Goal: Task Accomplishment & Management: Complete application form

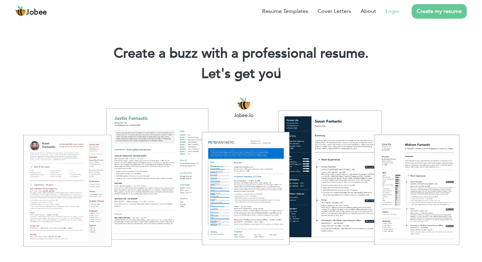
click at [394, 13] on link "Login" at bounding box center [393, 11] width 14 height 8
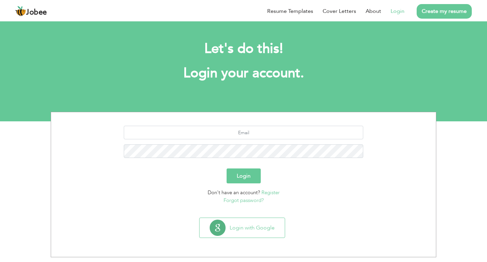
click at [247, 178] on button "Login" at bounding box center [244, 175] width 34 height 15
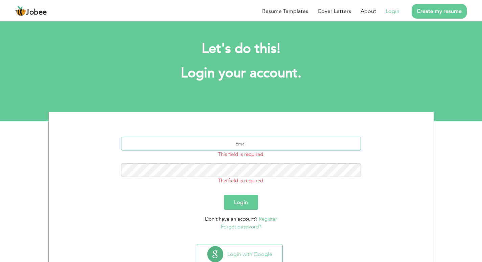
click at [246, 142] on input "text" at bounding box center [241, 144] width 240 height 14
click at [178, 146] on input "text" at bounding box center [241, 144] width 240 height 14
type input "[EMAIL_ADDRESS][DOMAIN_NAME]"
click at [224, 195] on button "Login" at bounding box center [241, 202] width 34 height 15
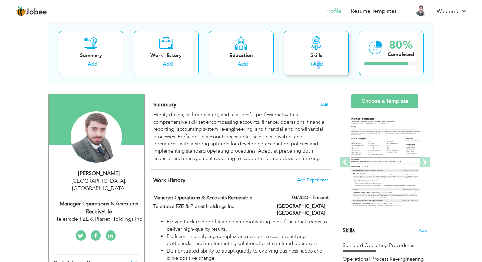
click at [319, 65] on link "Add" at bounding box center [318, 64] width 10 height 7
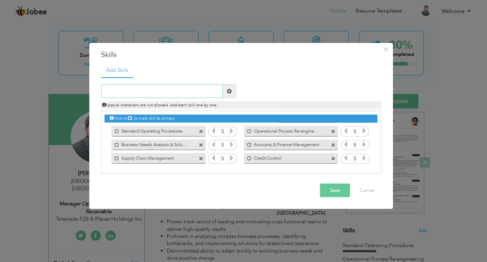
click at [154, 91] on input "text" at bounding box center [162, 91] width 122 height 14
type input "Accounts Receivable Management"
click at [227, 91] on span at bounding box center [229, 90] width 5 height 5
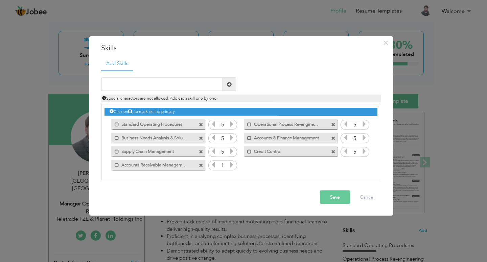
click at [231, 165] on icon at bounding box center [232, 164] width 6 height 6
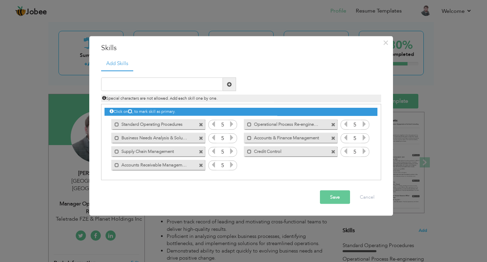
click at [231, 165] on icon at bounding box center [232, 164] width 6 height 6
click at [330, 196] on button "Save" at bounding box center [335, 197] width 30 height 14
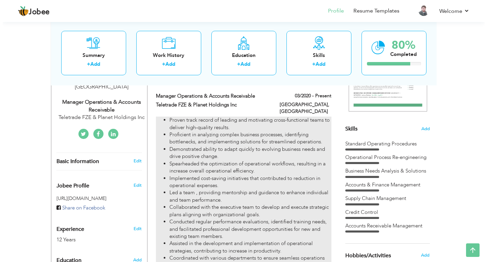
scroll to position [102, 0]
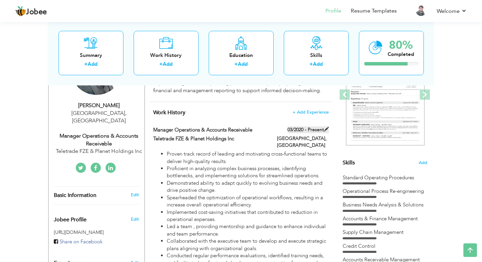
click at [327, 128] on span at bounding box center [326, 129] width 5 height 5
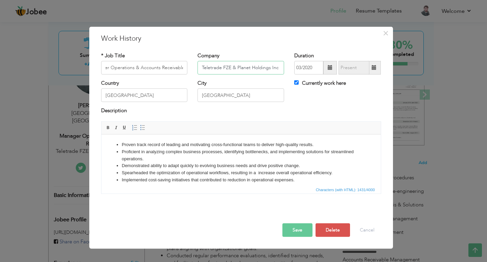
scroll to position [0, 0]
drag, startPoint x: 236, startPoint y: 66, endPoint x: 174, endPoint y: 67, distance: 61.9
click at [174, 67] on div "* Job Title Manager Operations & Accounts Receivable Company Teletrade FZE & Pl…" at bounding box center [241, 65] width 290 height 27
type input "Planet Cellular Inc"
click at [296, 230] on button "Save" at bounding box center [298, 230] width 30 height 14
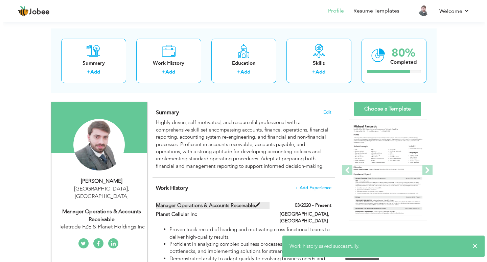
scroll to position [102, 0]
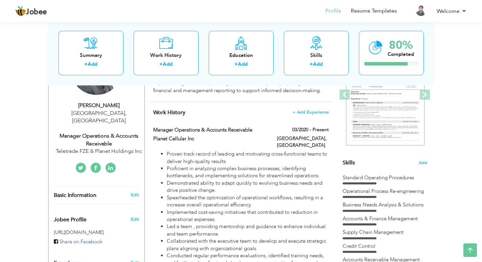
click at [110, 132] on div "Manager Operations & Accounts Receivable" at bounding box center [99, 140] width 91 height 16
type input "[DEMOGRAPHIC_DATA]"
type input "[PERSON_NAME]"
type input "[PHONE_NUMBER]"
select select "number:166"
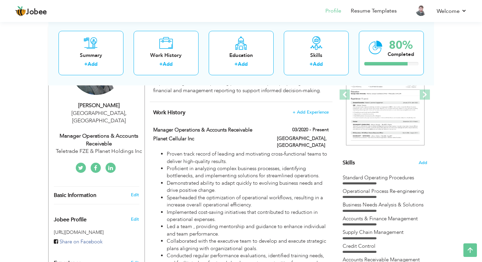
type input "[GEOGRAPHIC_DATA]"
select select "number:14"
type input "Teletrade FZE & Planet Holdings Inc"
type input "Manager Operations & Accounts Receivable"
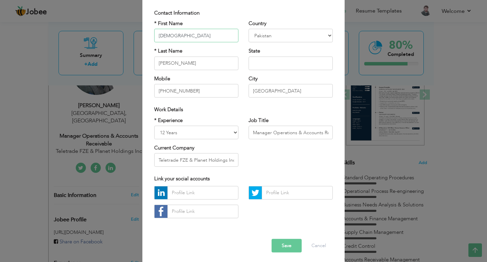
scroll to position [48, 0]
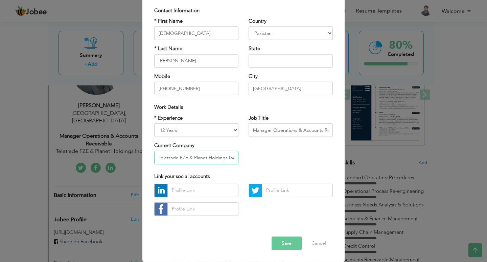
drag, startPoint x: 214, startPoint y: 158, endPoint x: 158, endPoint y: 158, distance: 55.5
click at [158, 158] on input "Teletrade FZE & Planet Holdings Inc" at bounding box center [196, 158] width 84 height 14
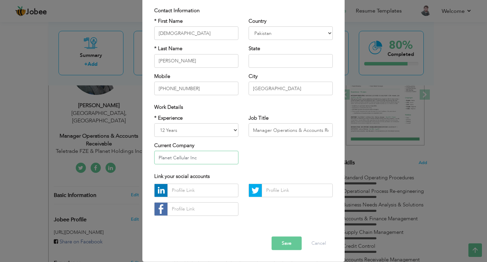
type input "Planet Cellular Inc"
click at [189, 190] on input "text" at bounding box center [203, 190] width 71 height 14
click at [207, 190] on input "text" at bounding box center [203, 190] width 71 height 14
paste input "https://www.linkedin.com/in/muhammad-amir-85793499/"
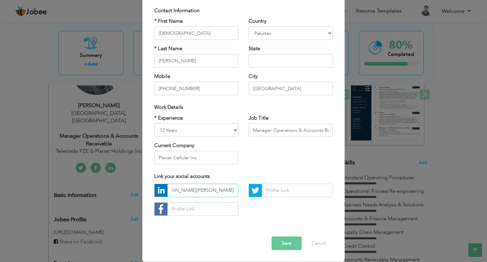
type input "https://www.linkedin.com/in/muhammad-amir-85793499/"
click at [266, 64] on input "text" at bounding box center [291, 61] width 84 height 14
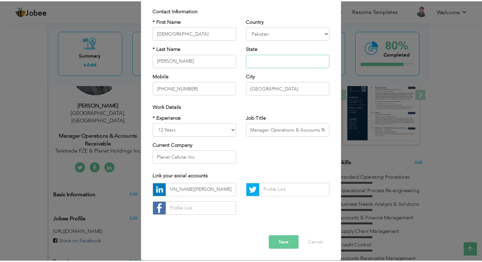
scroll to position [0, 0]
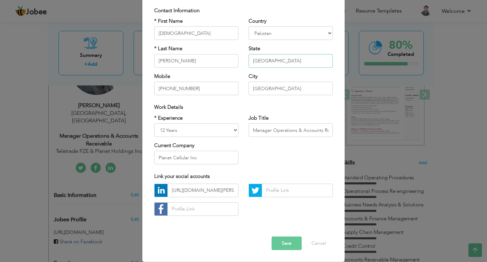
type input "[GEOGRAPHIC_DATA]"
click at [279, 242] on button "Save" at bounding box center [287, 243] width 30 height 14
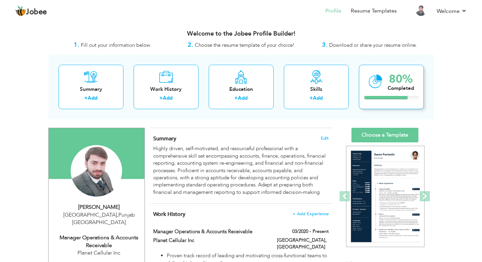
click at [398, 83] on div "80%" at bounding box center [401, 78] width 26 height 11
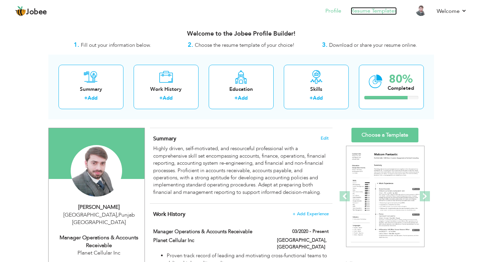
click at [367, 10] on link "Resume Templates" at bounding box center [374, 11] width 46 height 8
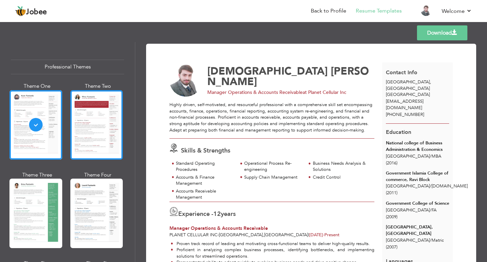
click at [101, 131] on div at bounding box center [96, 124] width 53 height 69
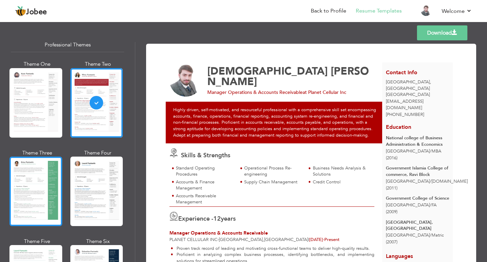
scroll to position [34, 0]
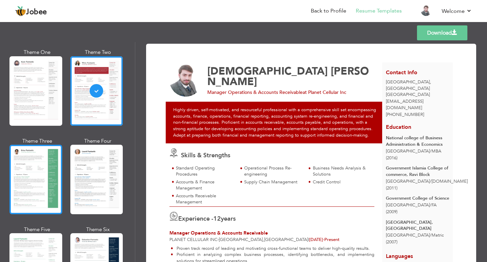
click at [40, 170] on div at bounding box center [35, 179] width 53 height 69
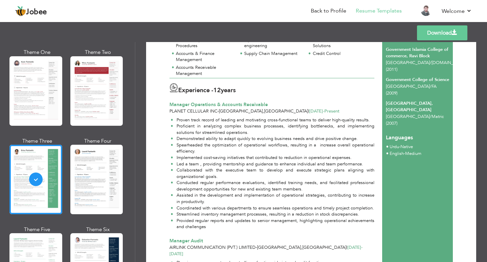
scroll to position [0, 0]
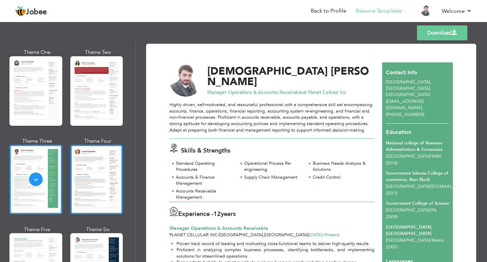
click at [96, 178] on div at bounding box center [96, 179] width 53 height 69
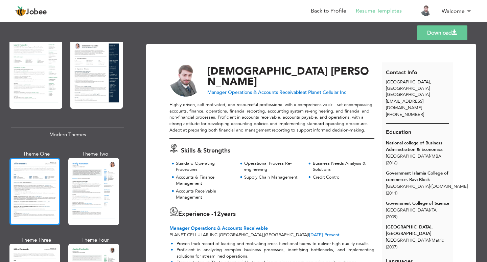
scroll to position [237, 0]
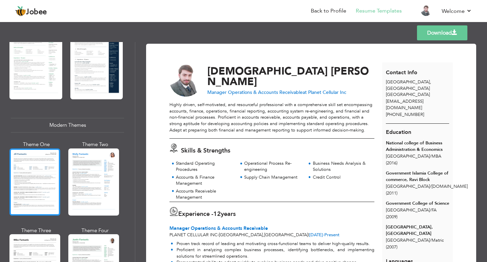
click at [41, 169] on div at bounding box center [34, 181] width 51 height 67
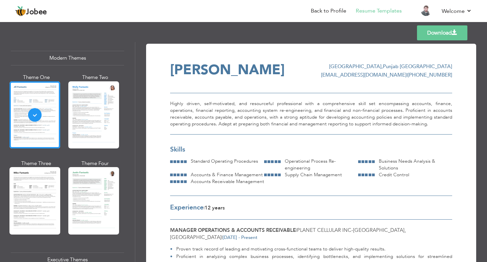
scroll to position [305, 0]
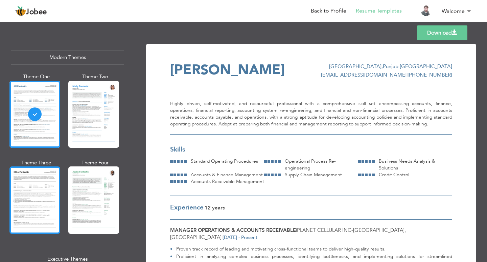
click at [40, 177] on div at bounding box center [34, 199] width 51 height 67
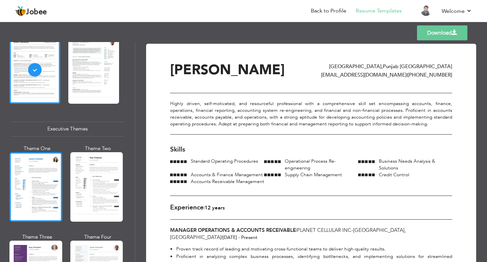
scroll to position [440, 0]
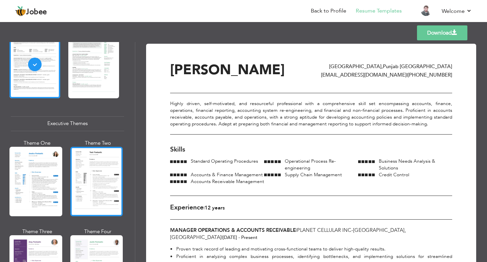
click at [86, 180] on div at bounding box center [96, 181] width 53 height 69
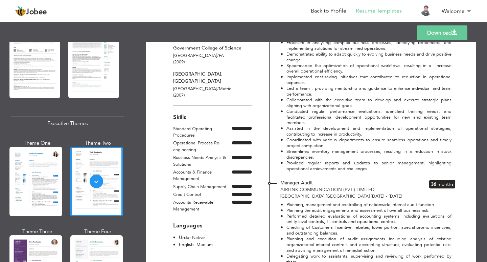
scroll to position [169, 0]
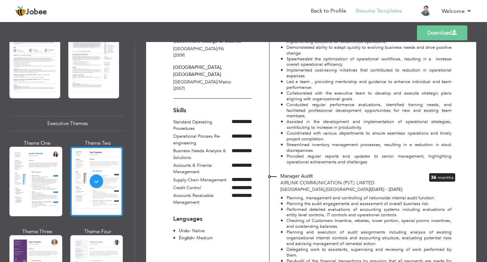
click at [45, 171] on div at bounding box center [35, 181] width 53 height 69
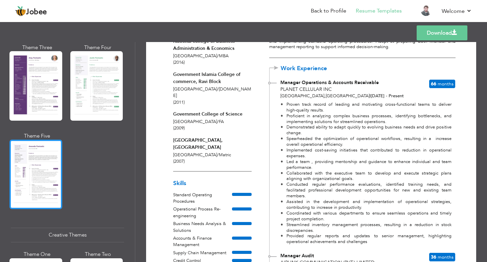
scroll to position [643, 0]
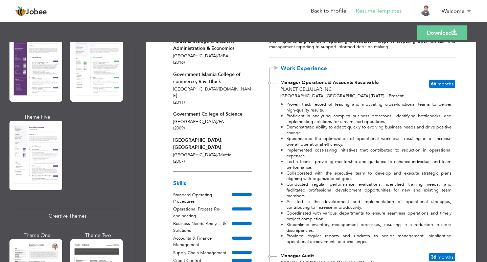
click at [43, 148] on div at bounding box center [35, 154] width 53 height 69
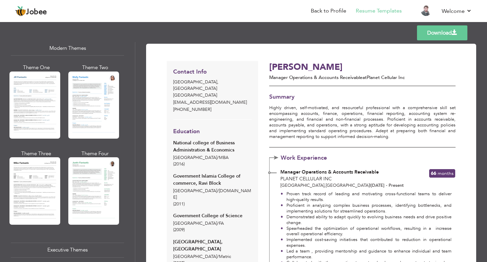
scroll to position [314, 0]
click at [30, 169] on div at bounding box center [34, 190] width 51 height 67
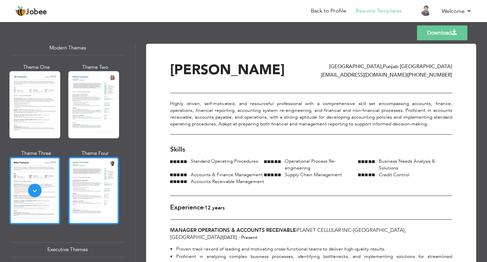
click at [110, 176] on div at bounding box center [93, 190] width 51 height 67
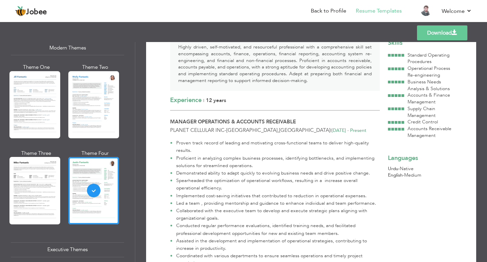
scroll to position [68, 0]
click at [43, 106] on div at bounding box center [34, 104] width 51 height 67
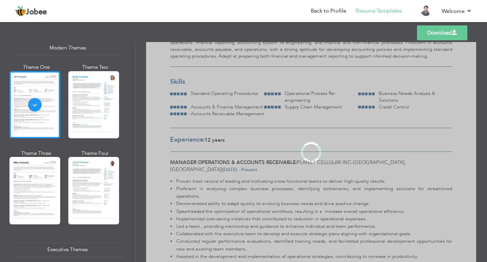
scroll to position [0, 0]
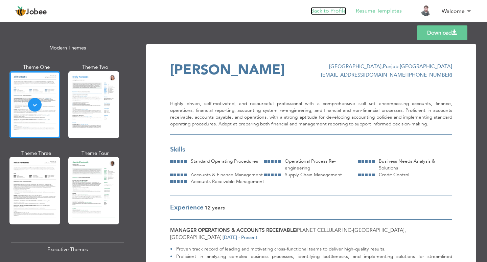
click at [328, 13] on link "Back to Profile" at bounding box center [329, 11] width 36 height 8
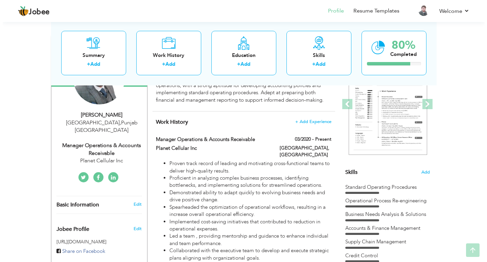
scroll to position [102, 0]
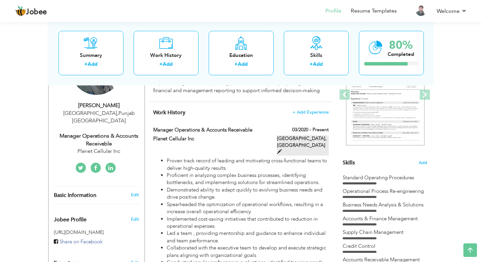
click at [282, 149] on span at bounding box center [279, 151] width 5 height 5
type input "Manager Operations & Accounts Receivable"
type input "Planet Cellular Inc"
type input "03/2020"
type input "[GEOGRAPHIC_DATA]"
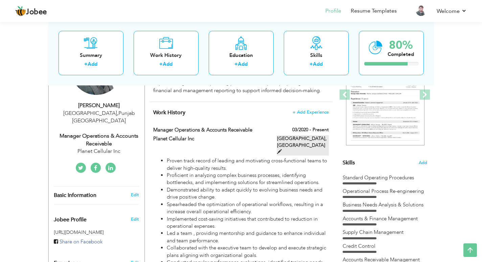
type input "[GEOGRAPHIC_DATA]"
checkbox input "true"
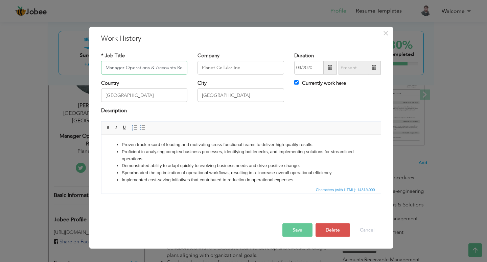
scroll to position [0, 15]
click at [160, 95] on input "[GEOGRAPHIC_DATA]" at bounding box center [144, 95] width 87 height 14
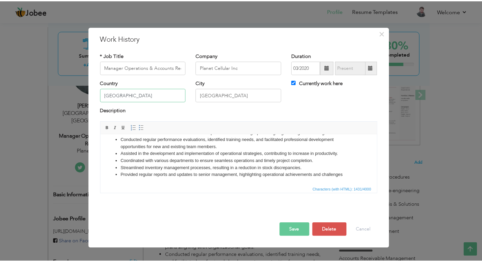
scroll to position [0, 0]
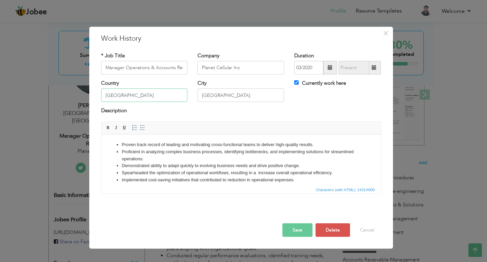
click at [154, 93] on input "[GEOGRAPHIC_DATA]" at bounding box center [144, 95] width 87 height 14
drag, startPoint x: 100, startPoint y: 95, endPoint x: 73, endPoint y: 96, distance: 26.7
click at [73, 96] on div "× Work History * Job Title Manager Operations & Accounts Receivable Company Pla…" at bounding box center [243, 131] width 487 height 262
type input "Miami"
type input "FL"
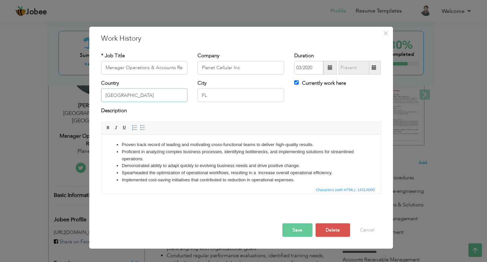
drag, startPoint x: 77, startPoint y: 96, endPoint x: 29, endPoint y: 95, distance: 47.7
click at [29, 95] on div "× Work History * Job Title Manager Operations & Accounts Receivable Company Pla…" at bounding box center [243, 131] width 487 height 262
click at [386, 36] on span "×" at bounding box center [386, 33] width 6 height 12
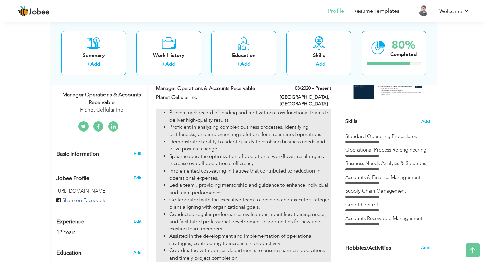
scroll to position [102, 0]
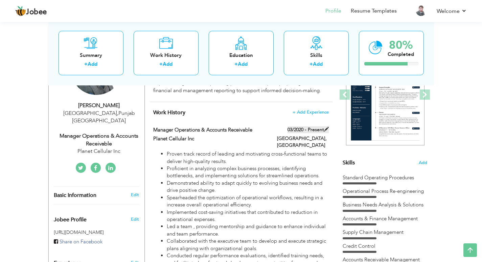
click at [327, 129] on span at bounding box center [326, 129] width 5 height 5
type input "[GEOGRAPHIC_DATA]"
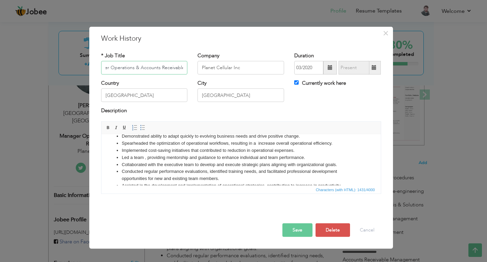
scroll to position [0, 0]
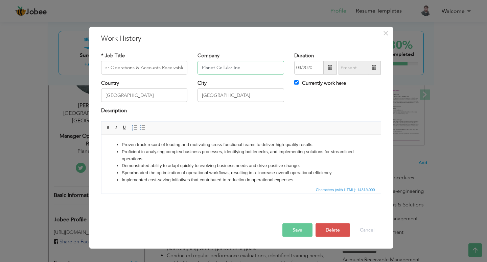
click at [256, 69] on input "Planet Cellular Inc" at bounding box center [241, 68] width 87 height 14
click at [386, 34] on span "×" at bounding box center [386, 33] width 6 height 12
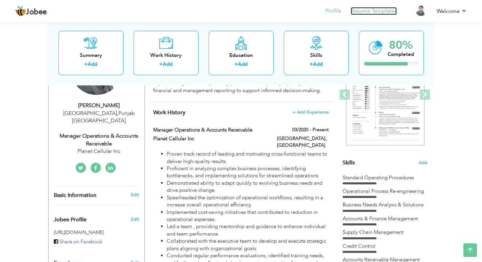
click at [385, 11] on link "Resume Templates" at bounding box center [374, 11] width 46 height 8
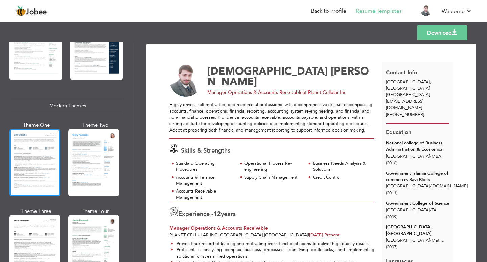
scroll to position [271, 0]
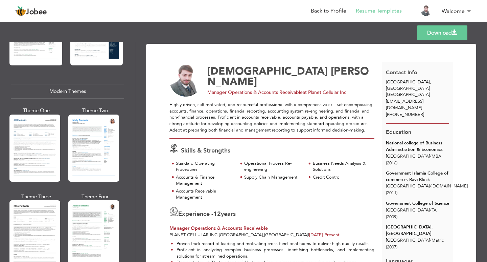
click at [42, 153] on div at bounding box center [34, 147] width 51 height 67
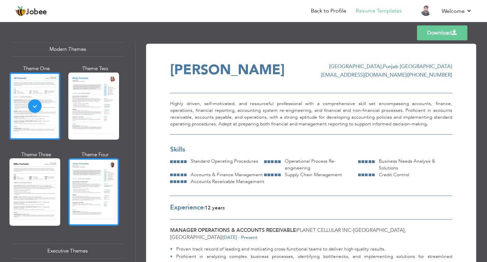
scroll to position [305, 0]
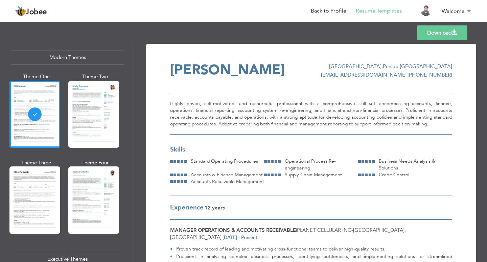
click at [433, 36] on link "Download" at bounding box center [442, 32] width 50 height 15
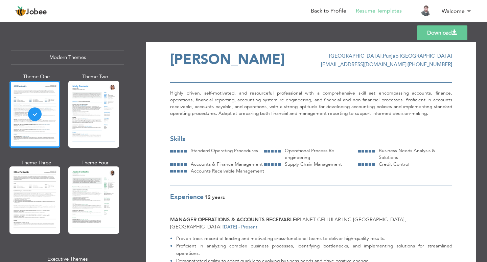
scroll to position [0, 0]
